Goal: Information Seeking & Learning: Learn about a topic

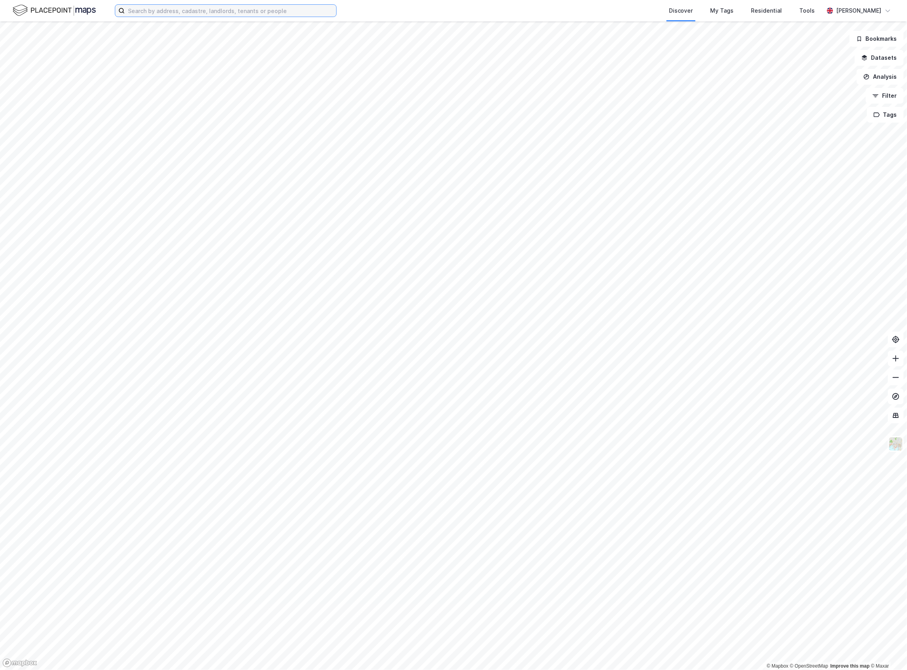
click at [219, 13] on input at bounding box center [230, 11] width 211 height 12
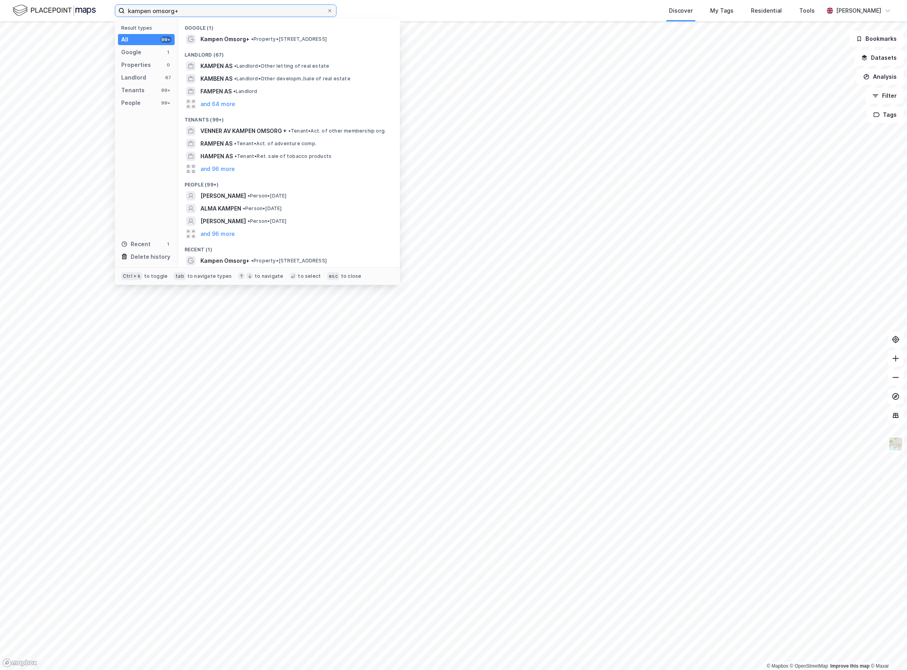
type input "kampen omsorg+"
click at [248, 44] on span "Kampen Omsorg+" at bounding box center [224, 39] width 49 height 10
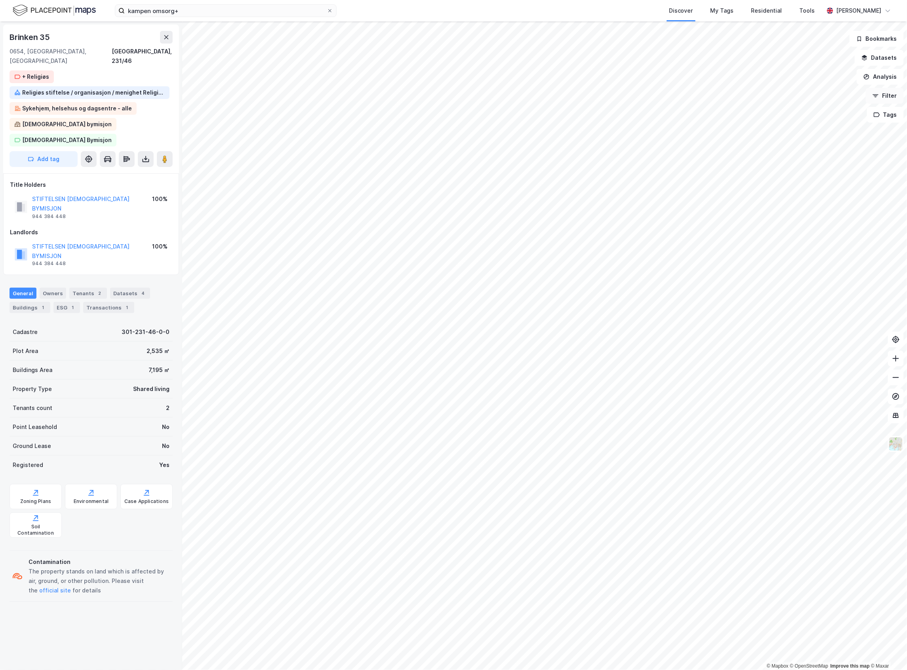
click at [888, 98] on button "Filter" at bounding box center [884, 96] width 38 height 16
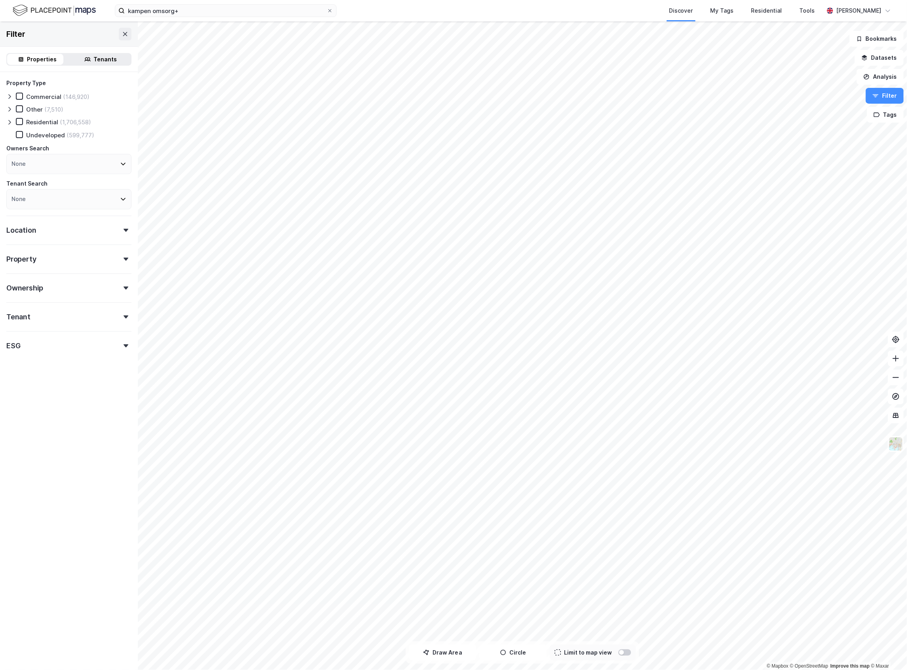
click at [622, 657] on div "Limit to map view" at bounding box center [593, 653] width 86 height 16
click at [621, 651] on div at bounding box center [621, 652] width 5 height 5
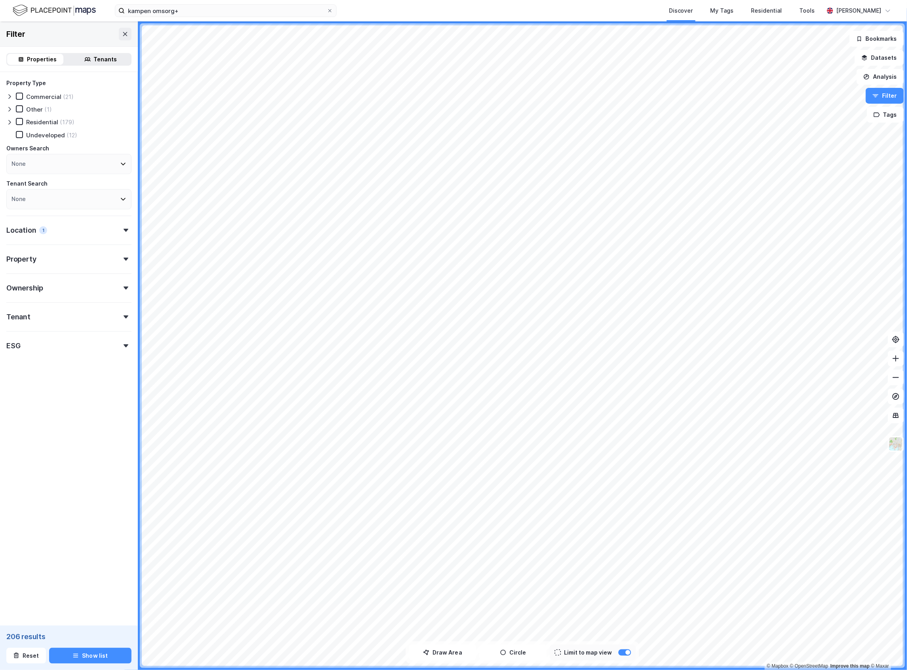
click at [41, 163] on div "None" at bounding box center [68, 164] width 125 height 20
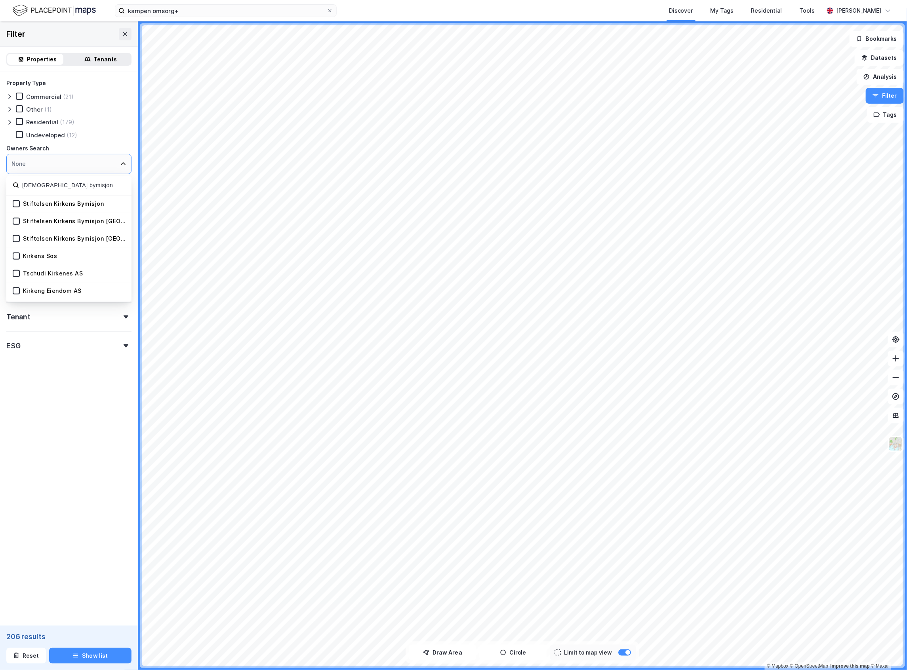
type input "[DEMOGRAPHIC_DATA] bymisjon"
click at [51, 205] on div "Stiftelsen Kirkens Bymisjon" at bounding box center [63, 204] width 81 height 8
click at [83, 663] on button "Show list" at bounding box center [90, 656] width 83 height 16
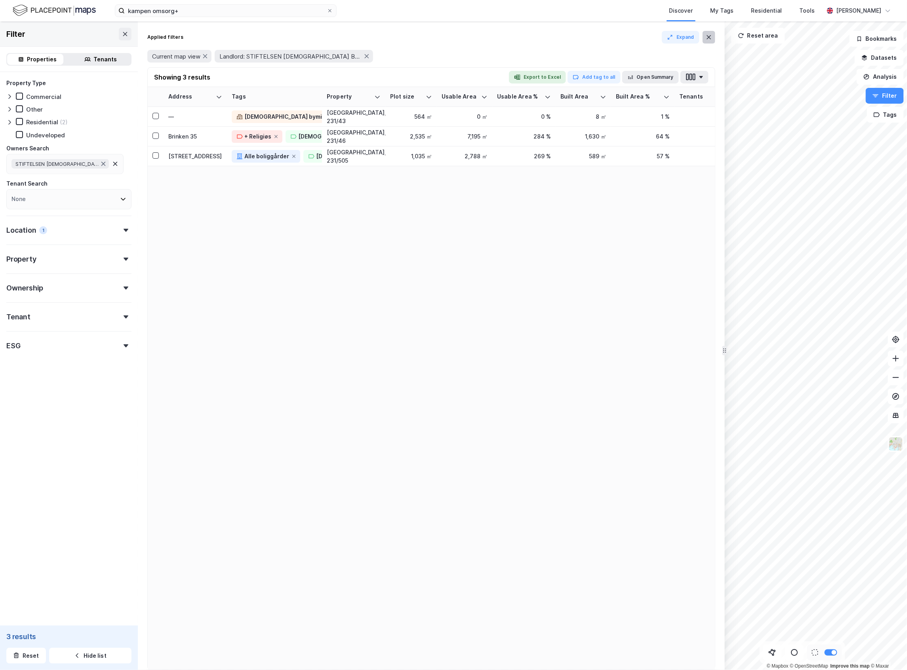
click at [707, 36] on icon at bounding box center [708, 37] width 6 height 6
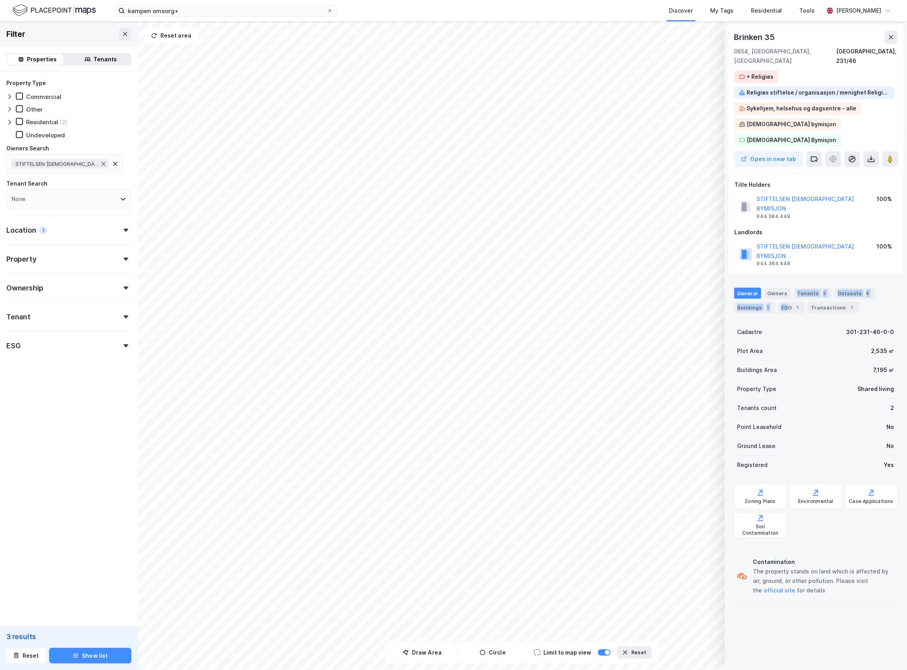
click at [787, 288] on div "General Owners Tenants 2 Datasets 4 Buildings 1 ESG 1 Transactions 1" at bounding box center [815, 300] width 163 height 25
click at [790, 302] on div "ESG 1" at bounding box center [791, 307] width 27 height 11
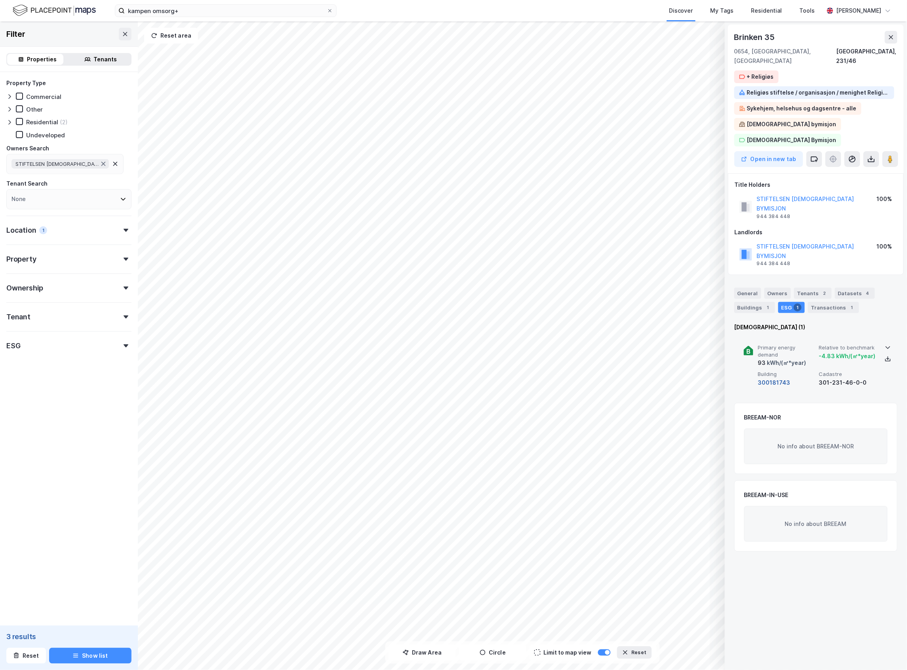
click at [775, 378] on button "300181743" at bounding box center [774, 383] width 32 height 10
